Goal: Transaction & Acquisition: Download file/media

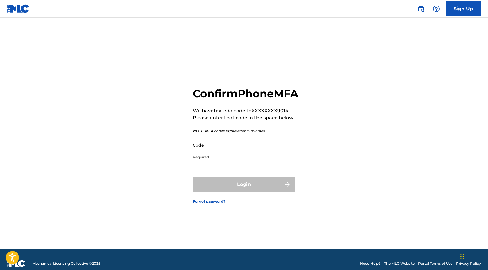
click at [236, 153] on input "Code" at bounding box center [242, 145] width 99 height 17
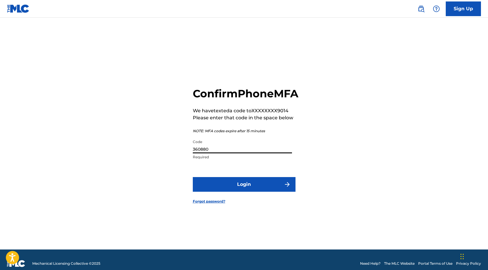
type input "360880"
click at [193, 177] on button "Login" at bounding box center [244, 184] width 103 height 15
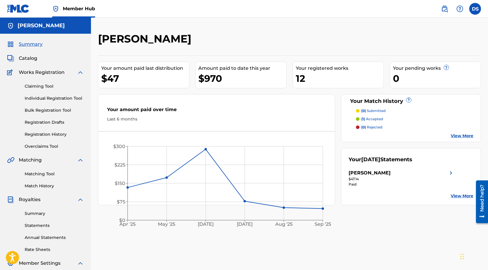
click at [402, 239] on div "DANIEL CHRISTOPHER SPADARO Your amount paid last distribution $47 Amount paid t…" at bounding box center [289, 183] width 397 height 303
click at [377, 111] on p "(0) submitted" at bounding box center [373, 110] width 24 height 5
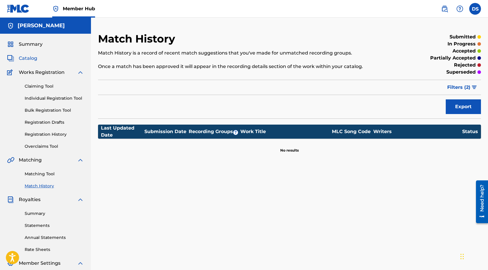
click at [32, 57] on span "Catalog" at bounding box center [28, 58] width 18 height 7
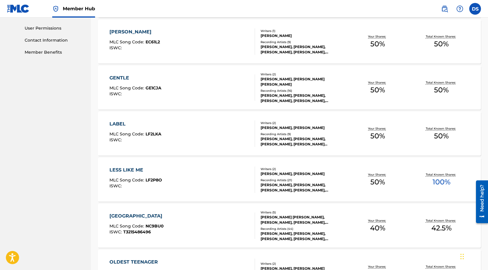
scroll to position [274, 0]
click at [140, 169] on div "LESS LIKE ME" at bounding box center [135, 169] width 53 height 7
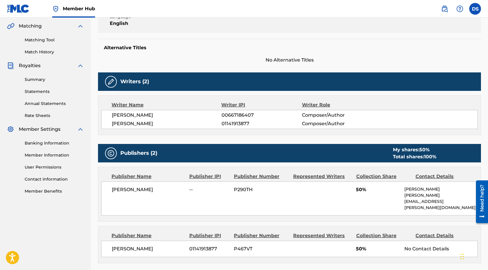
scroll to position [134, 0]
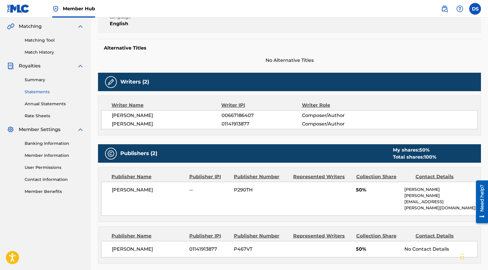
click at [47, 91] on link "Statements" at bounding box center [54, 92] width 59 height 6
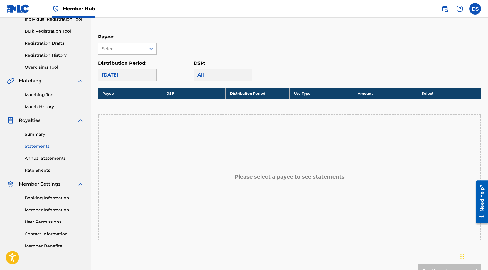
scroll to position [81, 0]
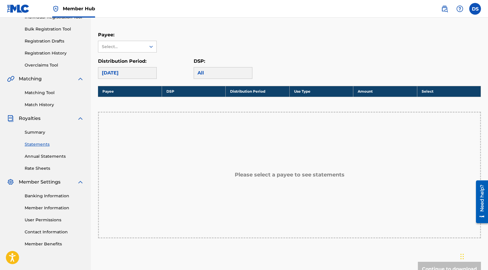
click at [136, 72] on div "[DATE]" at bounding box center [127, 73] width 59 height 12
click at [151, 48] on icon at bounding box center [151, 47] width 6 height 6
click at [137, 67] on div "[PERSON_NAME]" at bounding box center [127, 60] width 58 height 15
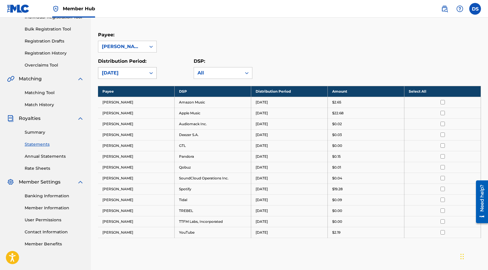
click at [150, 73] on icon at bounding box center [151, 73] width 4 height 2
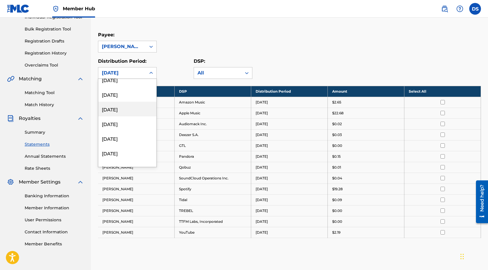
scroll to position [120, 0]
click at [143, 97] on div "[DATE]" at bounding box center [127, 98] width 58 height 15
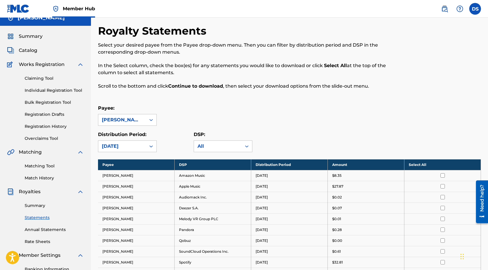
scroll to position [7, 0]
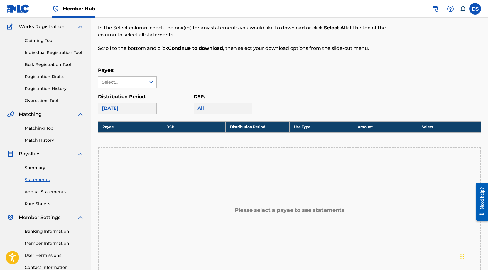
scroll to position [45, 0]
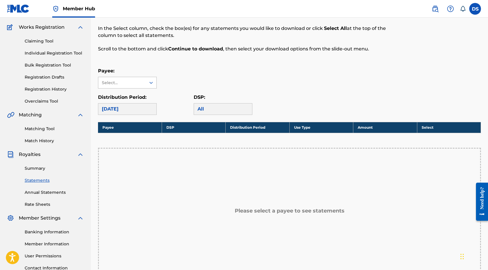
click at [153, 83] on icon at bounding box center [151, 83] width 6 height 6
click at [141, 99] on div "[PERSON_NAME]" at bounding box center [127, 96] width 58 height 15
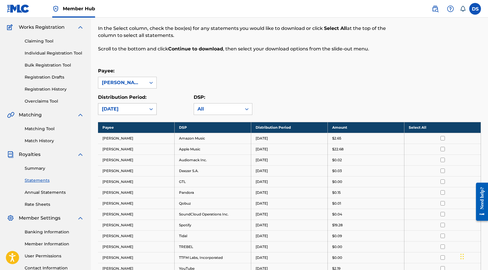
click at [137, 106] on div "[DATE]" at bounding box center [122, 109] width 41 height 7
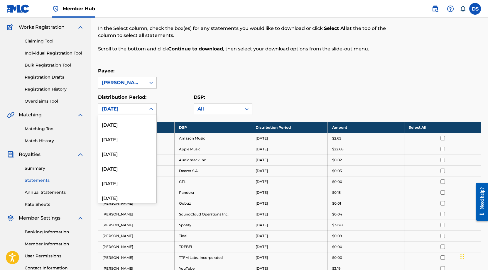
scroll to position [89, 0]
click at [129, 164] on div "[DATE]" at bounding box center [127, 165] width 58 height 15
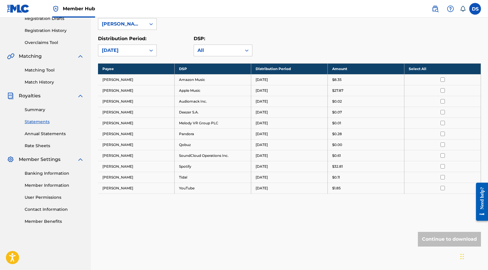
scroll to position [105, 0]
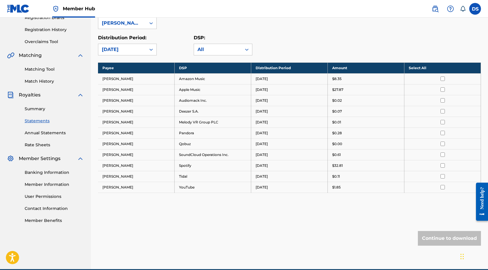
click at [152, 49] on icon at bounding box center [151, 50] width 6 height 6
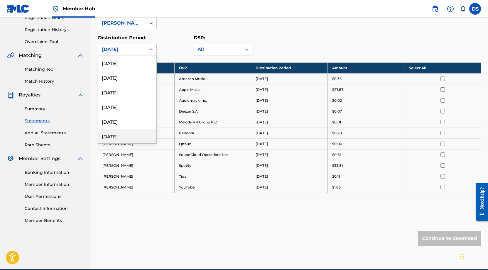
scroll to position [666, 0]
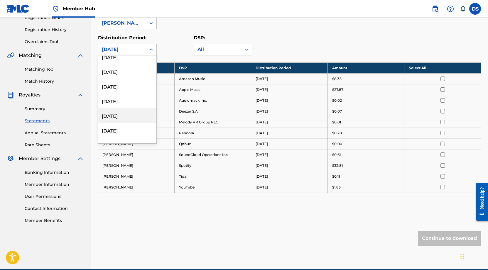
click at [136, 114] on div "[DATE]" at bounding box center [127, 115] width 58 height 15
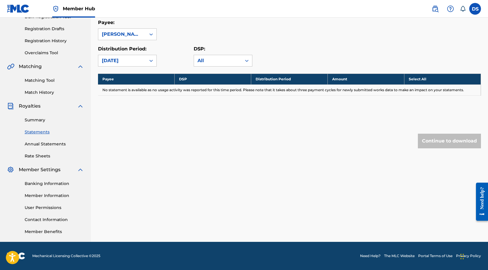
click at [143, 65] on div "[DATE]" at bounding box center [122, 60] width 48 height 11
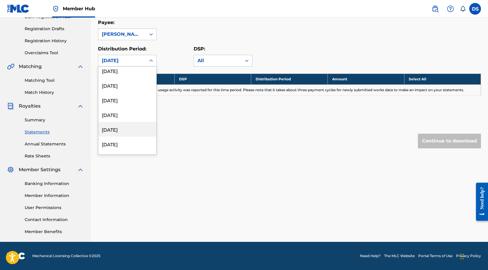
scroll to position [150, 0]
click at [128, 124] on div "[DATE]" at bounding box center [127, 129] width 58 height 15
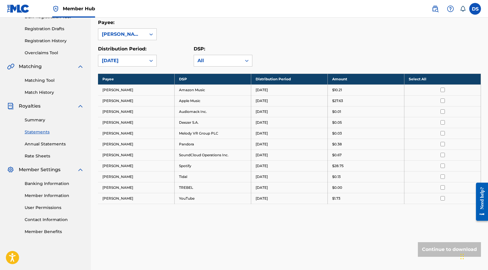
click at [442, 166] on input "checkbox" at bounding box center [443, 166] width 4 height 4
click at [445, 248] on button "Continue to download" at bounding box center [449, 249] width 63 height 15
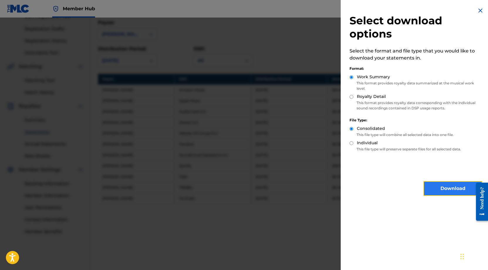
click at [446, 186] on button "Download" at bounding box center [453, 188] width 59 height 15
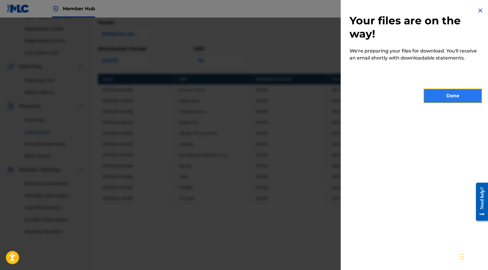
click at [453, 95] on button "Done" at bounding box center [453, 96] width 59 height 15
